Goal: Information Seeking & Learning: Learn about a topic

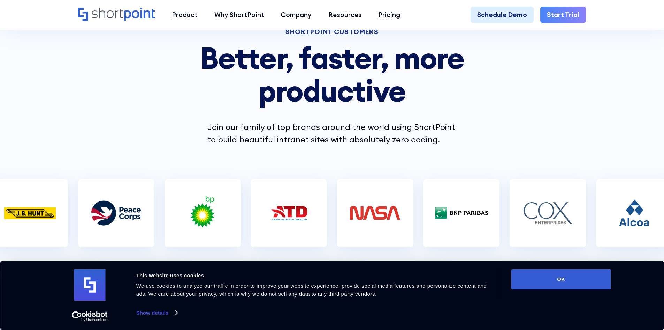
scroll to position [140, 0]
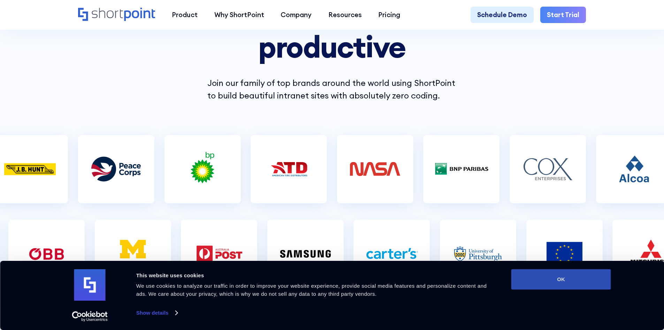
click at [578, 276] on button "OK" at bounding box center [562, 279] width 100 height 20
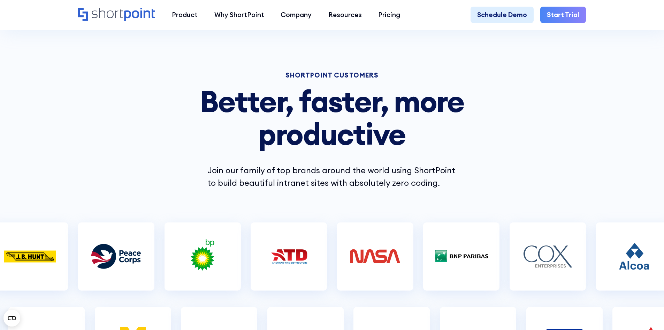
scroll to position [0, 0]
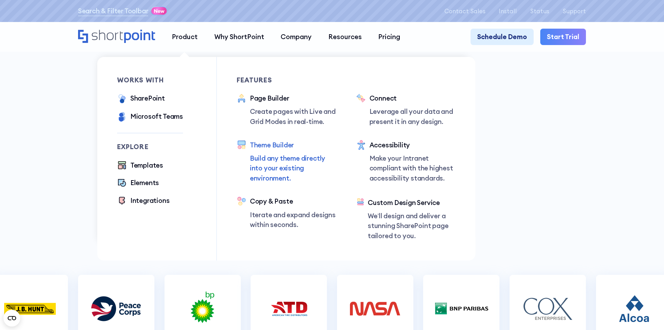
click at [271, 146] on div "Theme Builder" at bounding box center [293, 145] width 86 height 10
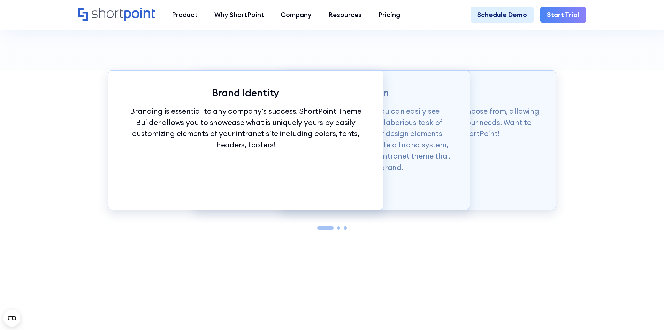
scroll to position [837, 0]
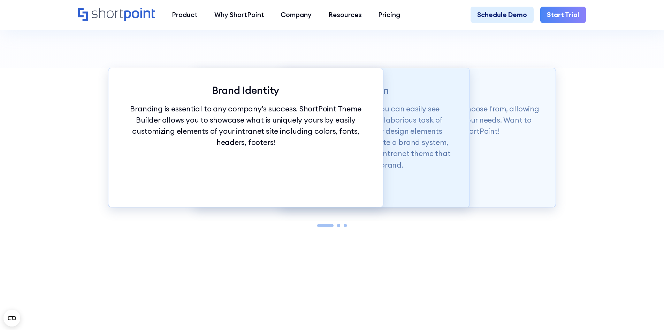
click at [403, 167] on p "With just a click of our customization tools, you can easily see changes in rea…" at bounding box center [332, 136] width 242 height 67
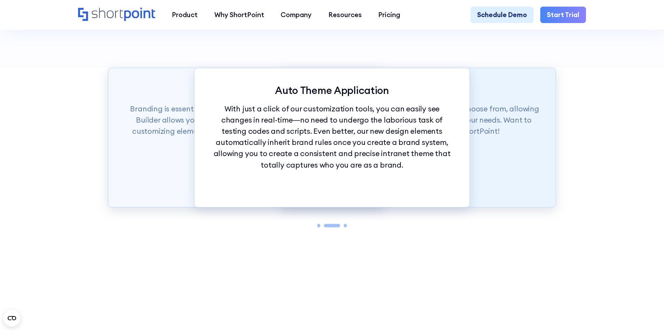
click at [494, 163] on div "Theme Builder Tools ShortPoint has hundreds of fonts and colors to choose from,…" at bounding box center [419, 138] width 276 height 140
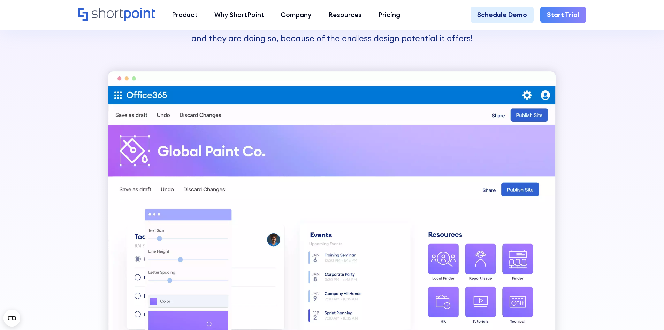
scroll to position [453, 0]
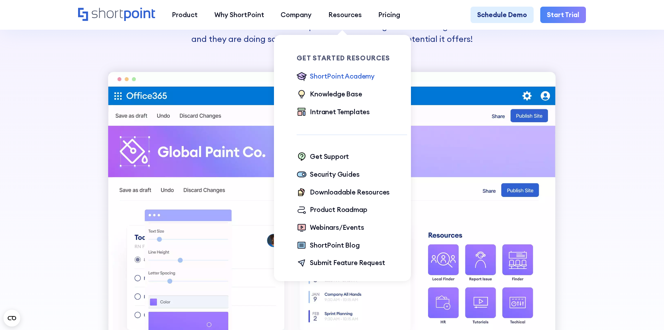
click at [316, 77] on div "ShortPoint Academy" at bounding box center [342, 76] width 65 height 10
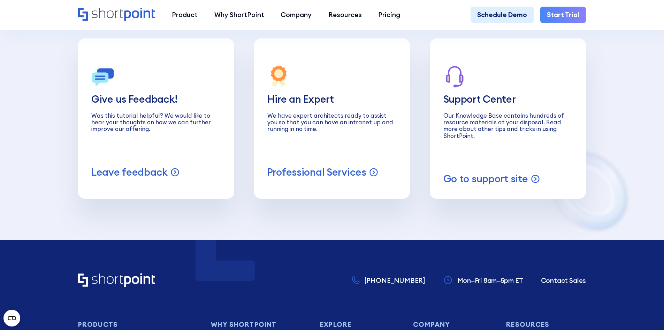
scroll to position [3034, 0]
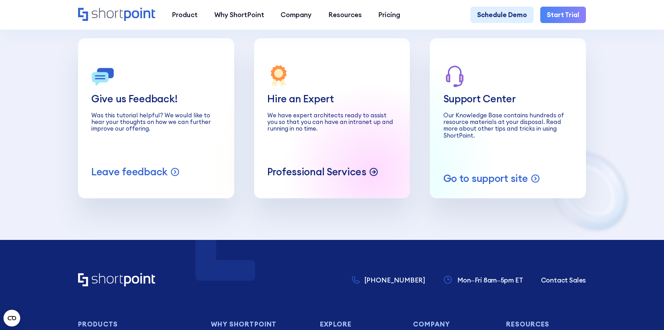
click at [372, 172] on icon at bounding box center [373, 172] width 3 height 0
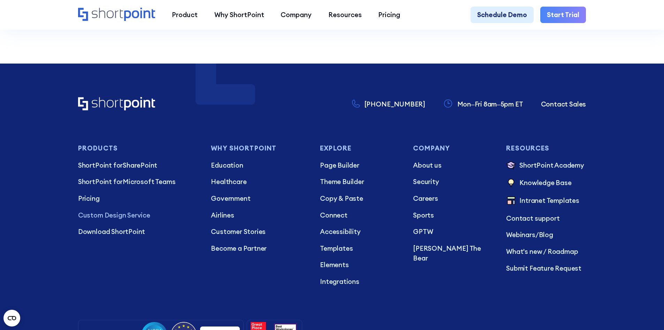
scroll to position [3627, 0]
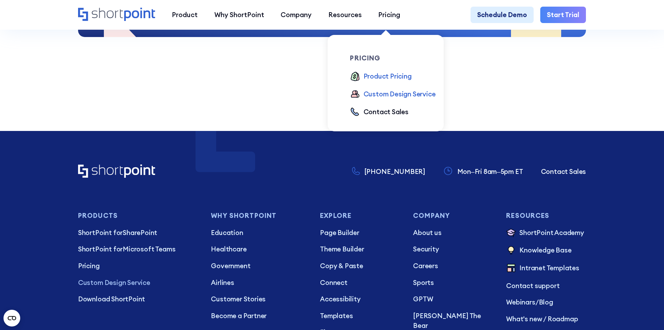
click at [381, 75] on div "Product Pricing" at bounding box center [388, 76] width 48 height 10
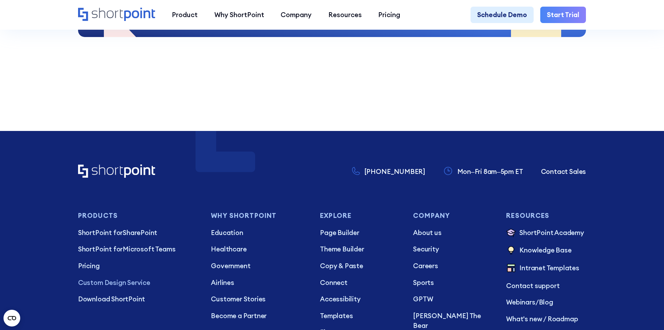
scroll to position [3624, 0]
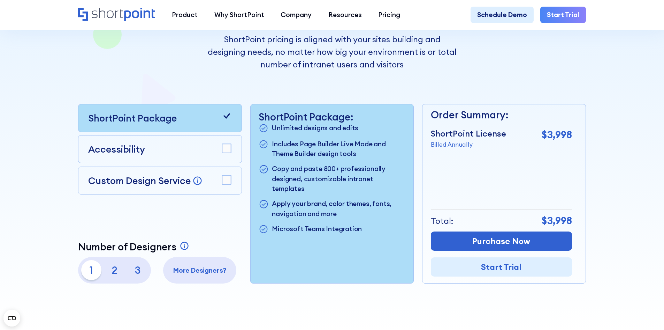
scroll to position [209, 0]
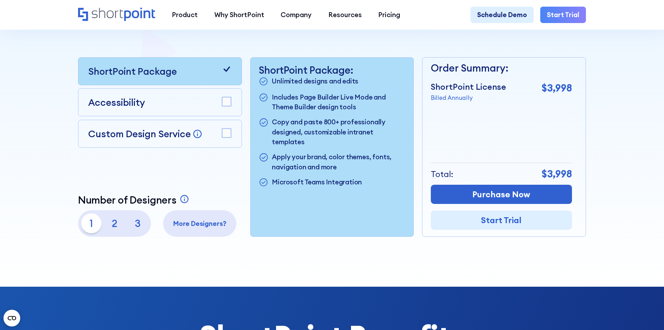
click at [222, 134] on rect at bounding box center [226, 132] width 9 height 9
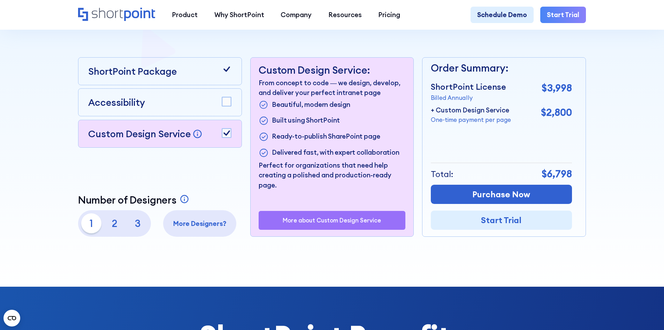
drag, startPoint x: 315, startPoint y: 130, endPoint x: 294, endPoint y: 131, distance: 20.6
click at [294, 131] on ul "Beautiful, modern design Built using ShortPoint Ready-to-publish SharePoint pag…" at bounding box center [332, 128] width 146 height 59
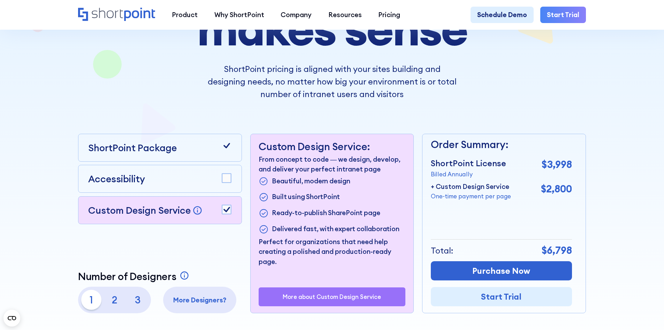
scroll to position [35, 0]
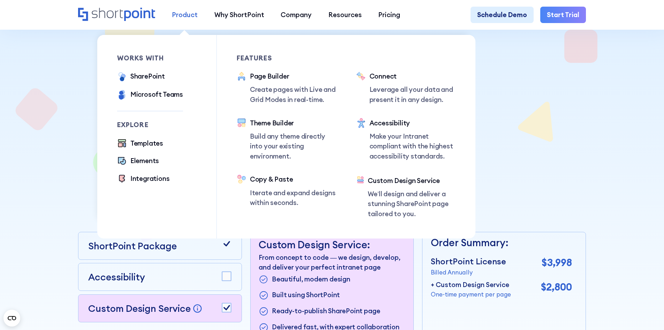
click at [196, 20] on link "Product" at bounding box center [185, 15] width 43 height 17
click at [147, 78] on div "SharePoint" at bounding box center [147, 76] width 35 height 10
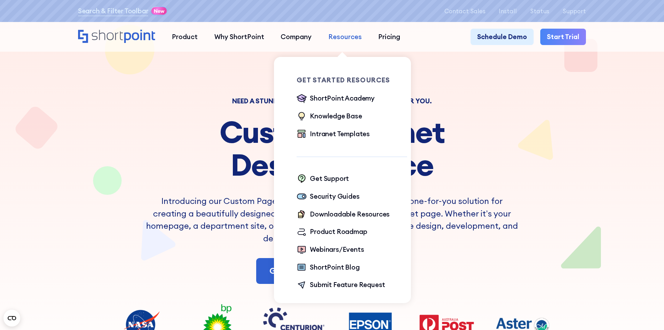
click at [344, 35] on div "Resources" at bounding box center [345, 37] width 33 height 10
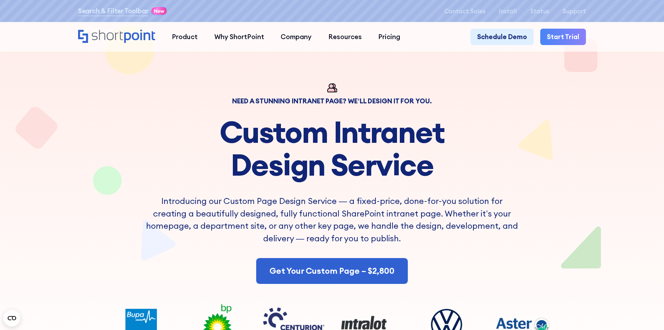
click at [130, 38] on icon "Home" at bounding box center [116, 36] width 77 height 13
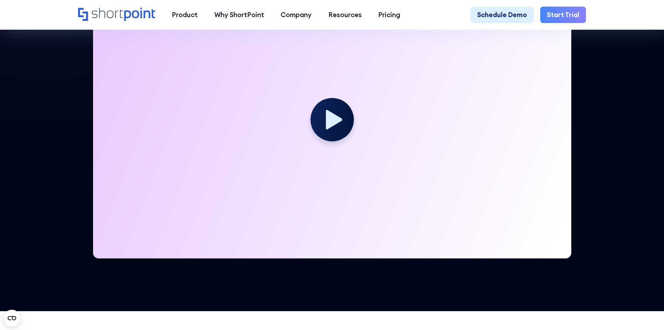
scroll to position [279, 0]
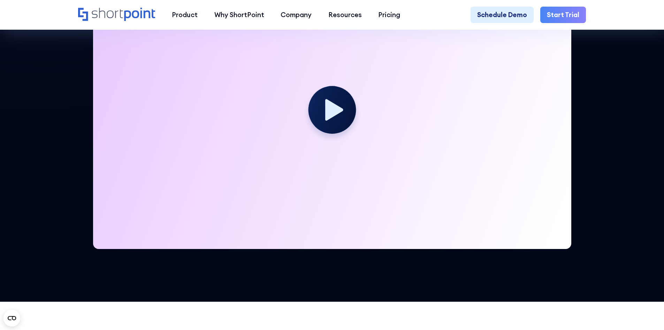
click at [332, 112] on icon at bounding box center [334, 110] width 18 height 22
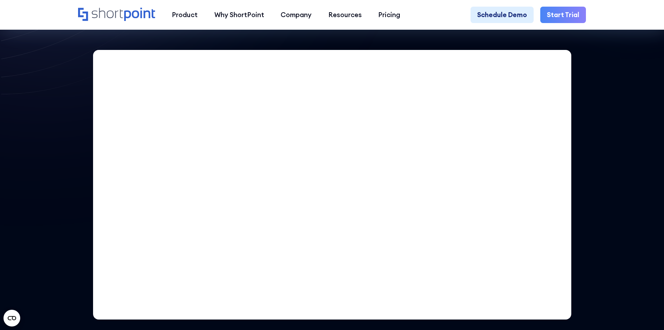
scroll to position [209, 0]
